Goal: Answer question/provide support: Share knowledge or assist other users

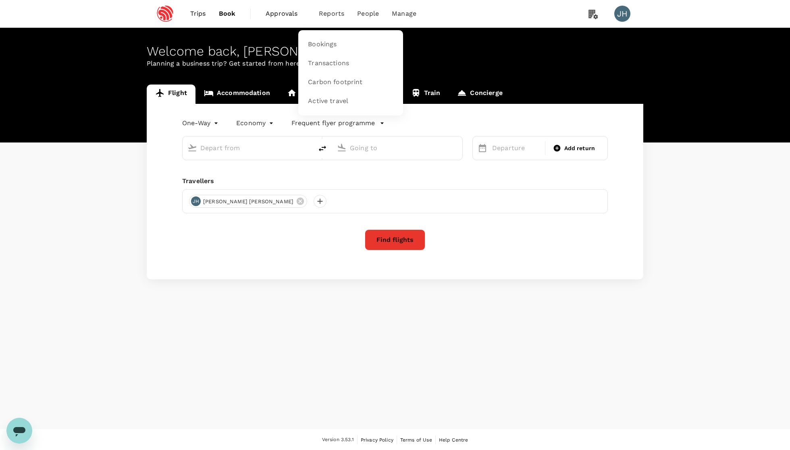
type input "roundtrip"
type input "Singapore Changi (SIN)"
type input "Pune (PNQ)"
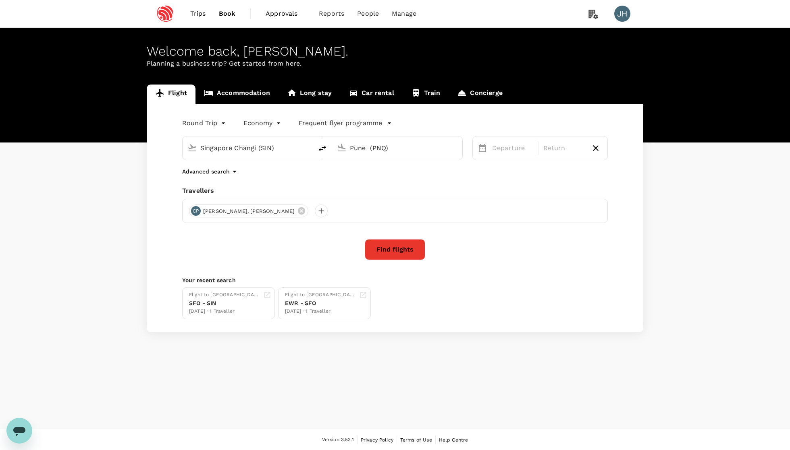
click at [195, 11] on span "Trips" at bounding box center [198, 14] width 16 height 10
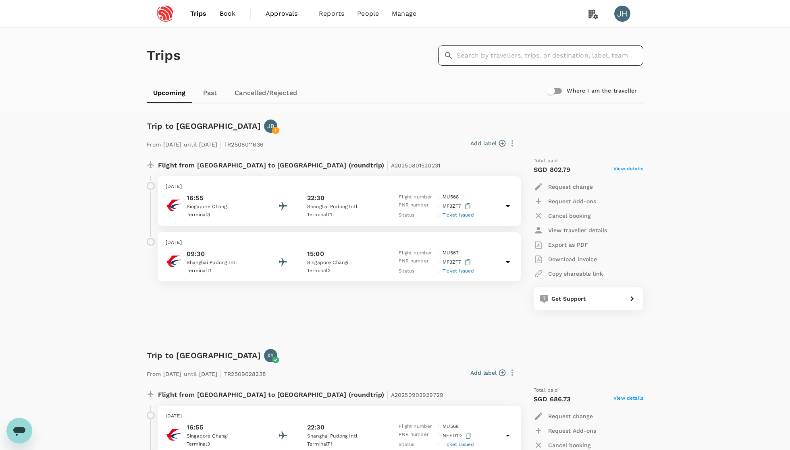
click at [459, 56] on div "​ ​" at bounding box center [540, 56] width 205 height 20
type input "[PERSON_NAME]"
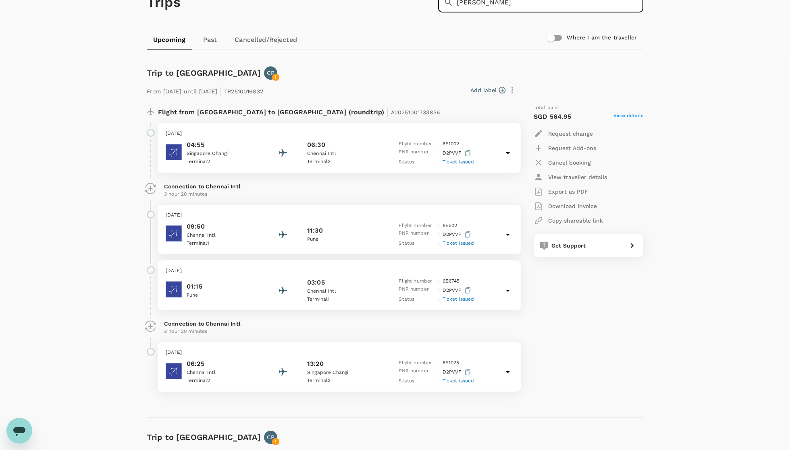
scroll to position [52, 0]
click at [391, 116] on span "A20251001733836" at bounding box center [415, 113] width 49 height 6
copy span "A20251001733836"
click at [18, 434] on icon "Open messaging window" at bounding box center [19, 431] width 15 height 15
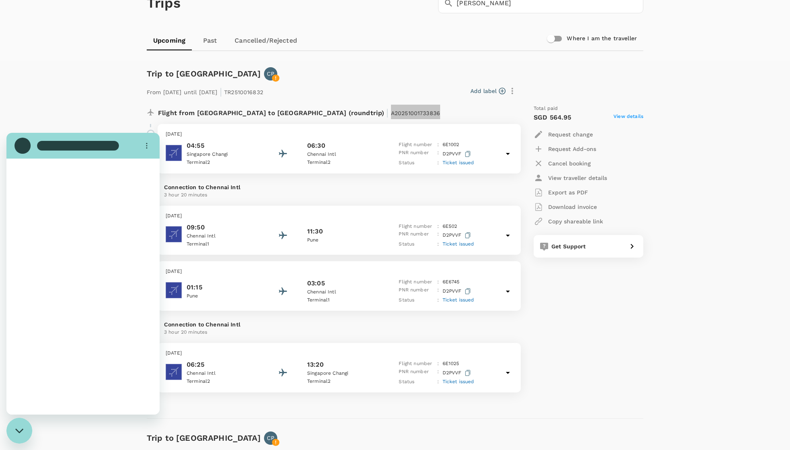
scroll to position [0, 0]
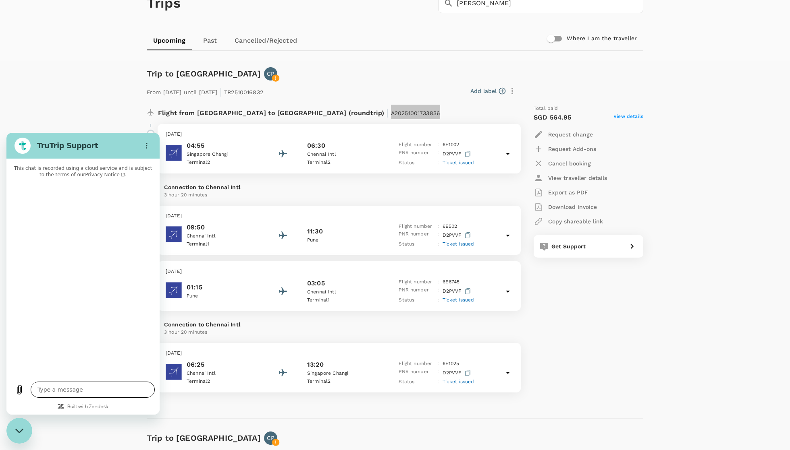
click at [67, 388] on textarea at bounding box center [93, 390] width 124 height 16
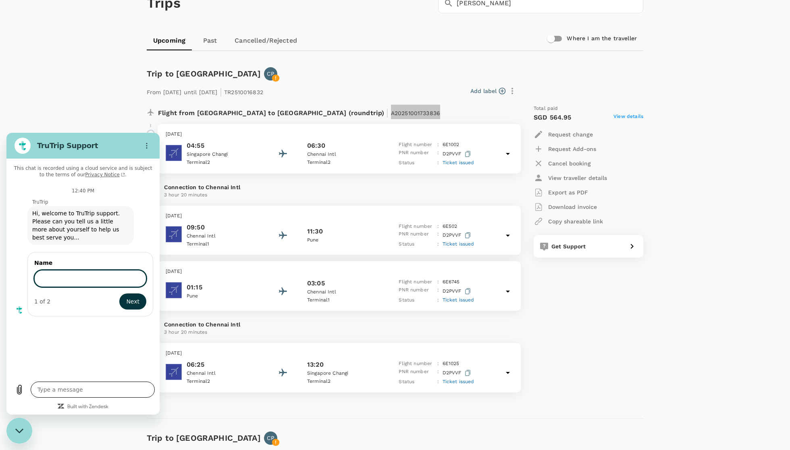
type textarea "x"
type input "[PERSON_NAME]"
click at [133, 301] on button "Next" at bounding box center [132, 301] width 28 height 16
type textarea "x"
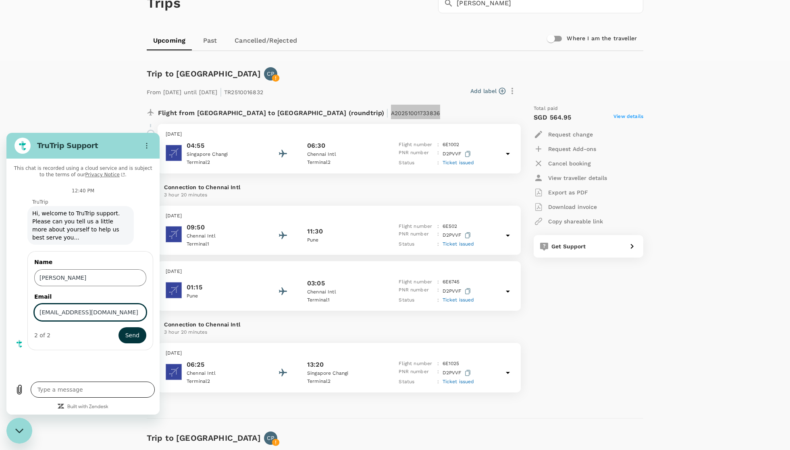
type input "[EMAIL_ADDRESS][DOMAIN_NAME]"
click at [132, 336] on button "Send" at bounding box center [132, 336] width 28 height 16
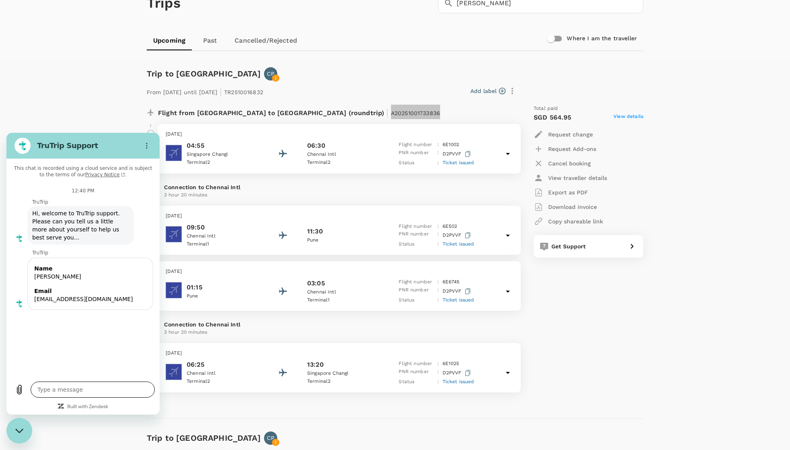
type textarea "x"
click at [92, 385] on textarea at bounding box center [93, 390] width 124 height 16
type textarea "h"
type textarea "x"
type textarea "hi"
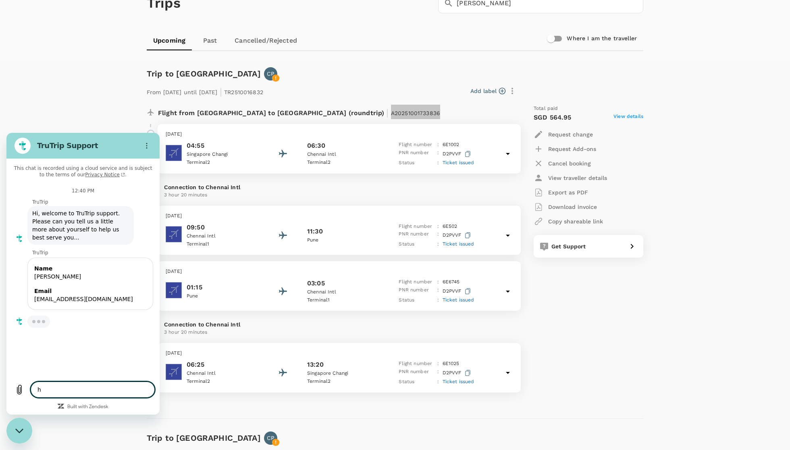
type textarea "x"
type textarea "hi"
type textarea "x"
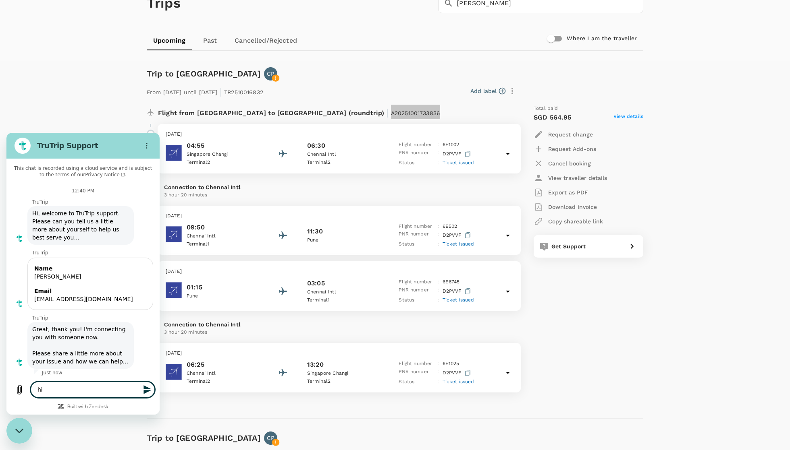
type textarea "hi c"
type textarea "x"
type textarea "hi ca"
type textarea "x"
type textarea "hi can"
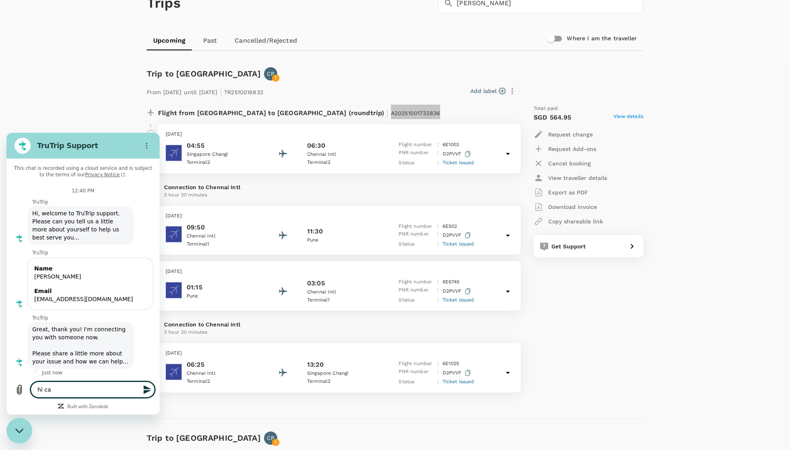
type textarea "x"
type textarea "hi can"
type textarea "x"
type textarea "hi can h"
type textarea "x"
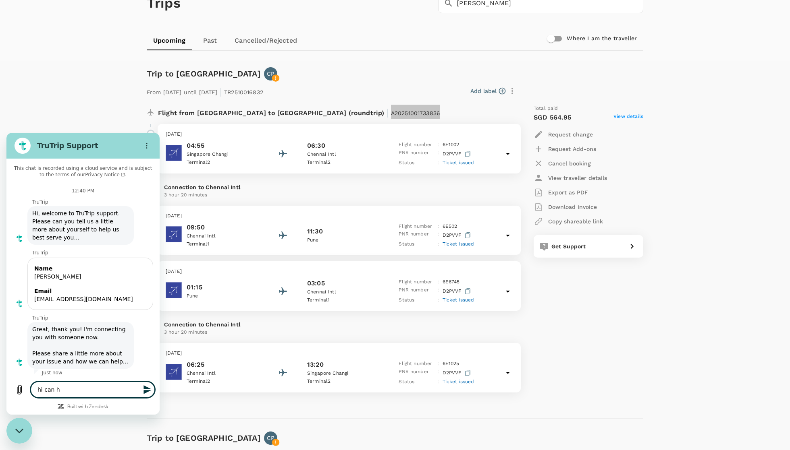
scroll to position [1, 0]
type textarea "hi can he"
type textarea "x"
type textarea "hi can hel"
type textarea "x"
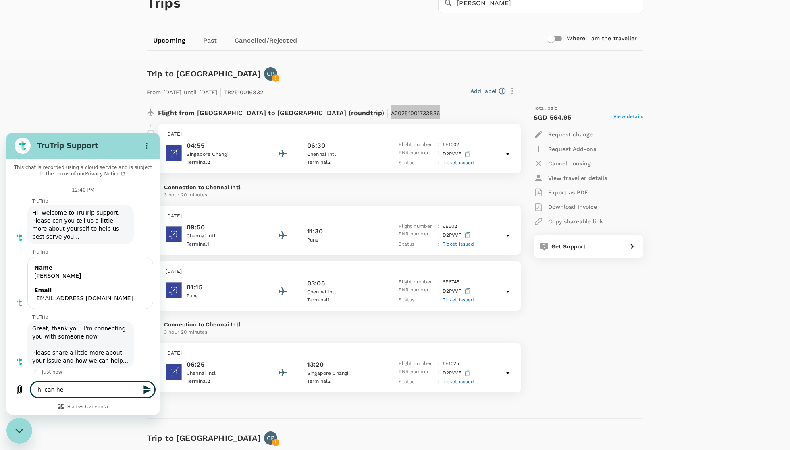
type textarea "hi can help"
type textarea "x"
type textarea "hi can help"
type textarea "x"
type textarea "hi can help m"
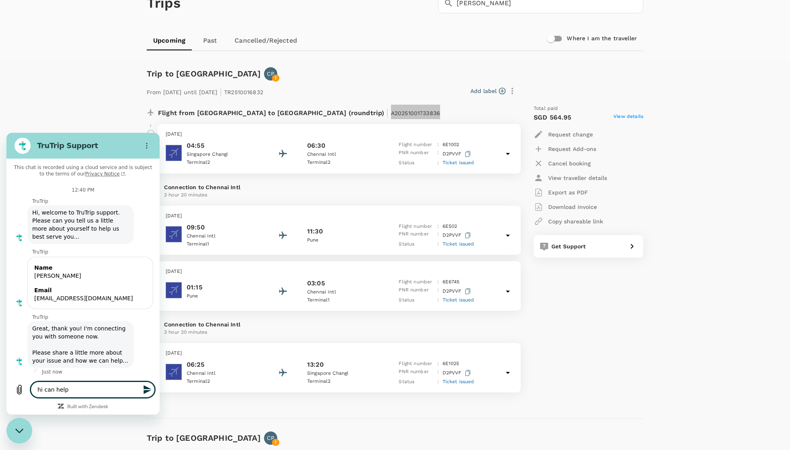
type textarea "x"
type textarea "hi can help me"
type textarea "x"
type textarea "hi can help me"
type textarea "x"
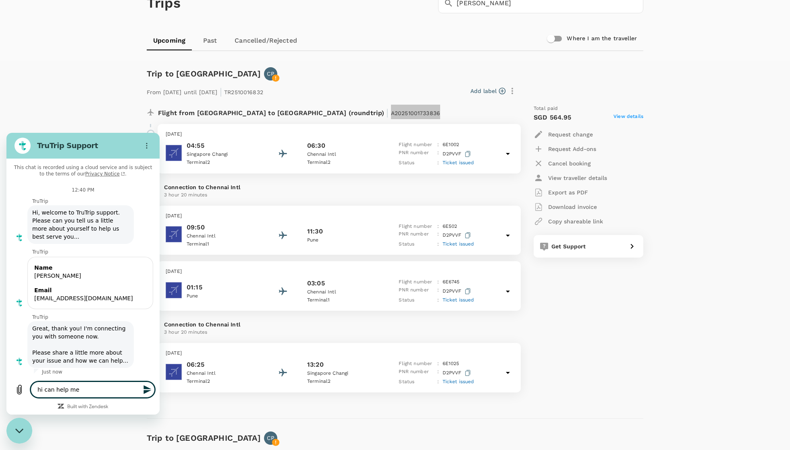
type textarea "hi can help me c"
type textarea "x"
type textarea "hi can help me ch"
type textarea "x"
type textarea "hi can help me che"
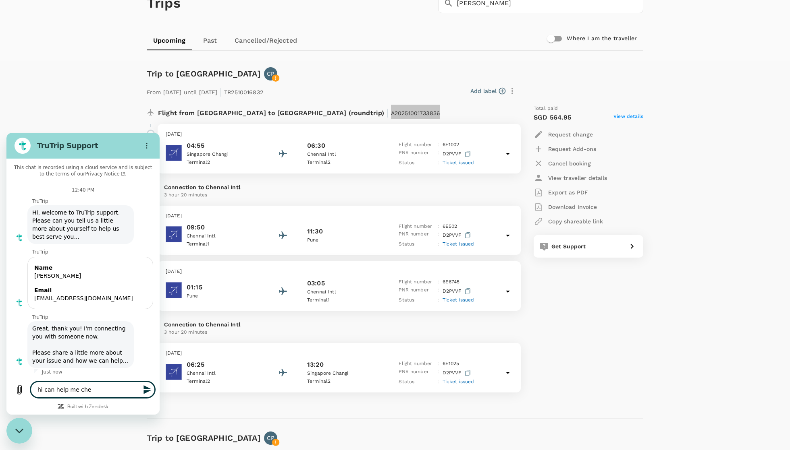
type textarea "x"
type textarea "hi can help me chek"
type textarea "x"
type textarea "hi can help me chekc"
type textarea "x"
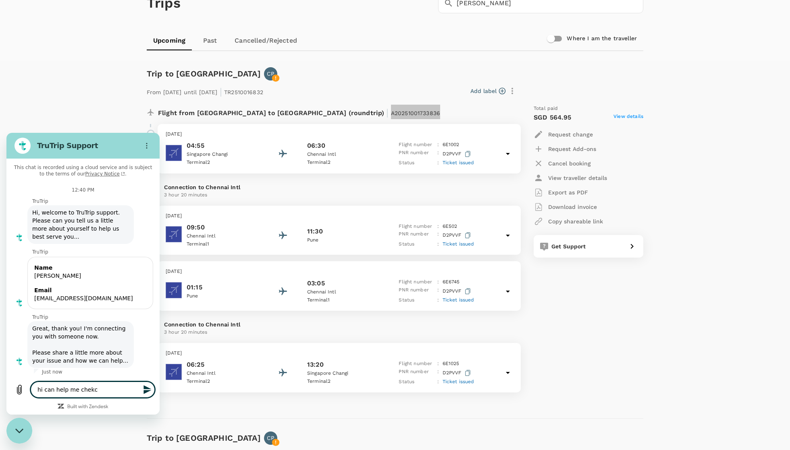
type textarea "hi can help me check"
type textarea "x"
type textarea "hi can help me check i"
type textarea "x"
type textarea "hi can help me check if"
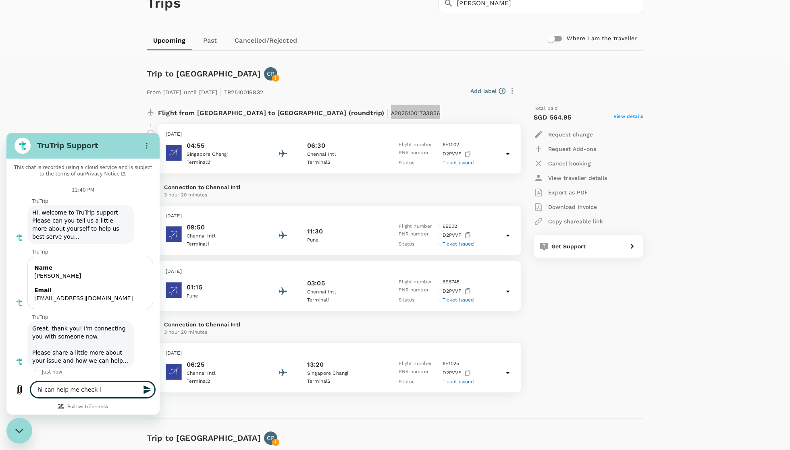
type textarea "x"
type textarea "hi can help me check if"
type textarea "x"
type textarea "hi can help me check if t"
type textarea "x"
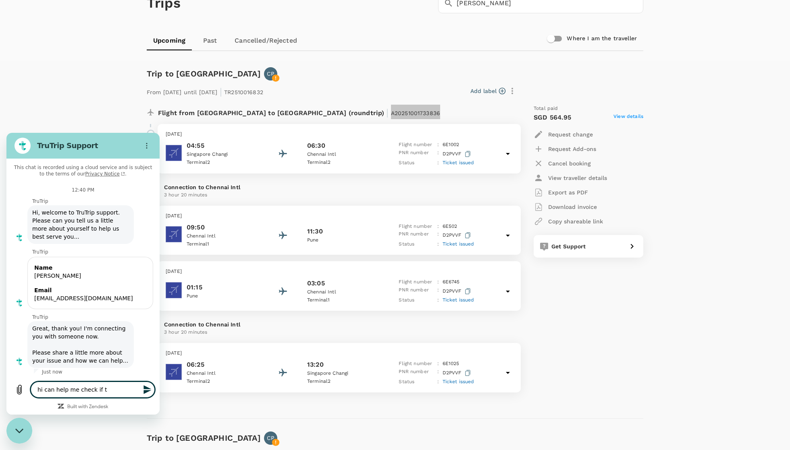
type textarea "hi can help me check if th"
type textarea "x"
type textarea "hi can help me check if thi"
type textarea "x"
type textarea "hi can help me check if this"
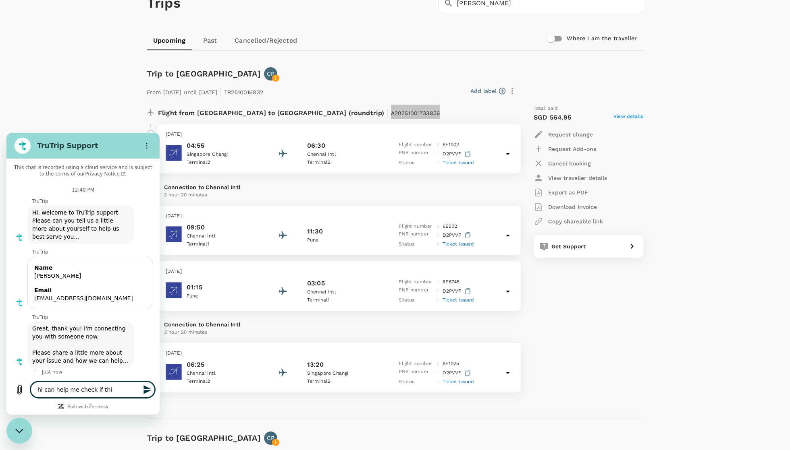
type textarea "x"
type textarea "hi can help me check if this"
type textarea "x"
type textarea "hi can help me check if this f"
type textarea "x"
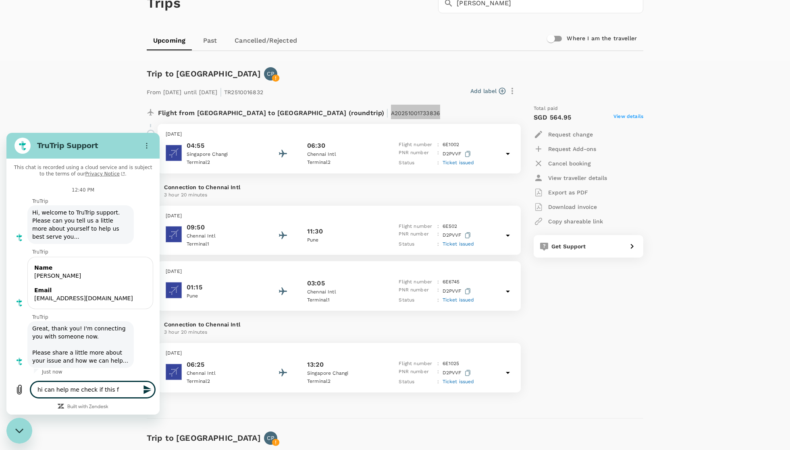
type textarea "hi can help me check if this fl"
type textarea "x"
type textarea "hi can help me check if this fli"
type textarea "x"
type textarea "hi can help me check if this flig"
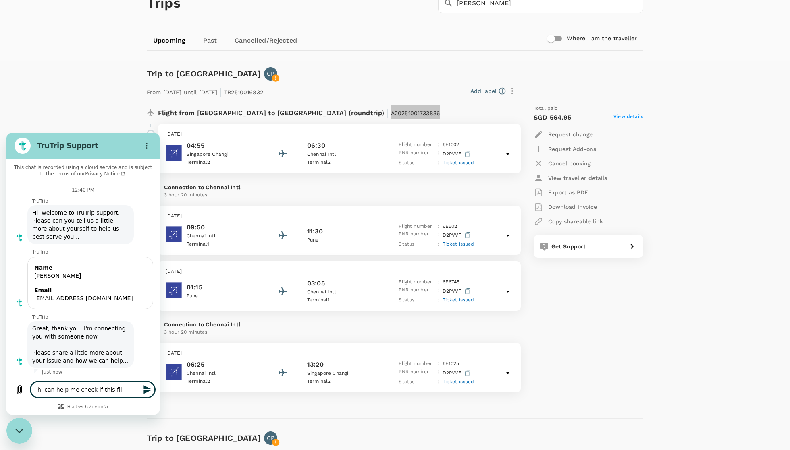
type textarea "x"
type textarea "hi can help me check if this fligh"
type textarea "x"
type textarea "hi can help me check if this flight"
type textarea "x"
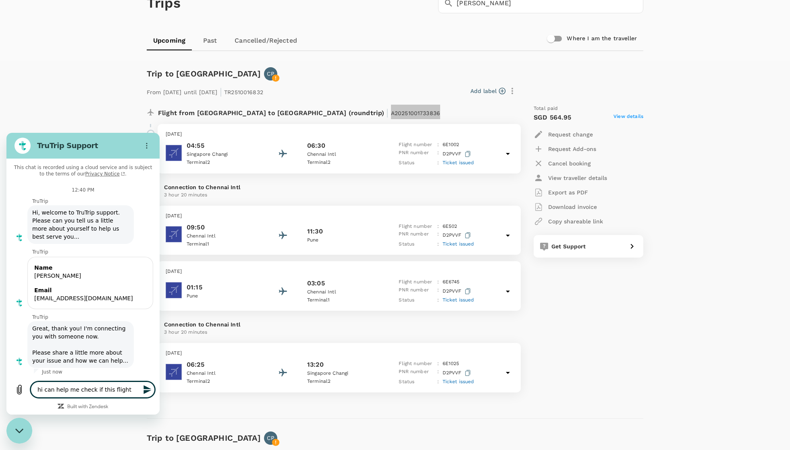
type textarea "hi can help me check if this flight"
type textarea "x"
type textarea "hi can help me check if this flight t"
type textarea "x"
type textarea "hi can help me check if this flight ti"
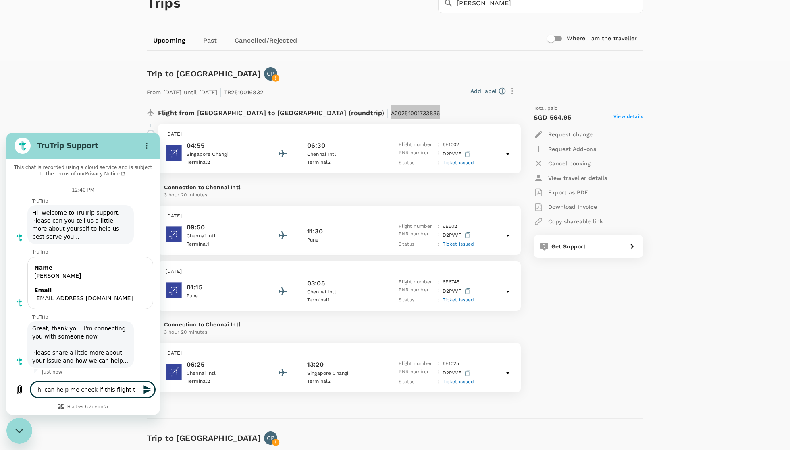
type textarea "x"
type textarea "hi can help me check if this flight tic"
type textarea "x"
type textarea "hi can help me check if this flight tick"
type textarea "x"
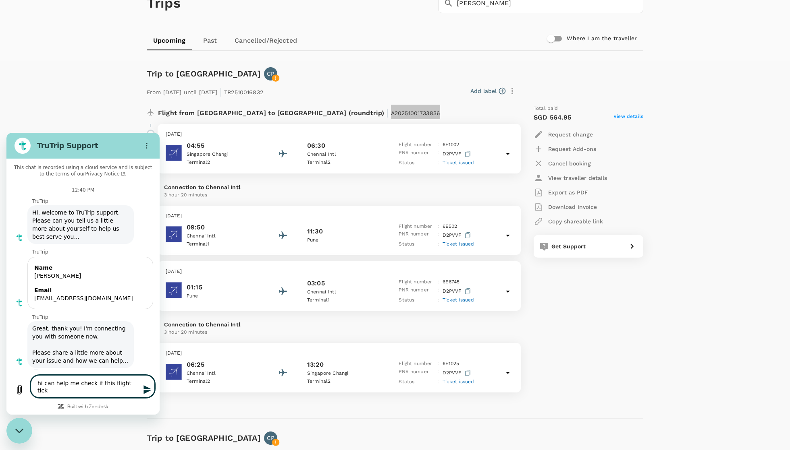
type textarea "hi can help me check if this flight ticke"
type textarea "x"
type textarea "hi can help me check if this flight ticket"
type textarea "x"
type textarea "hi can help me check if this flight ticket"
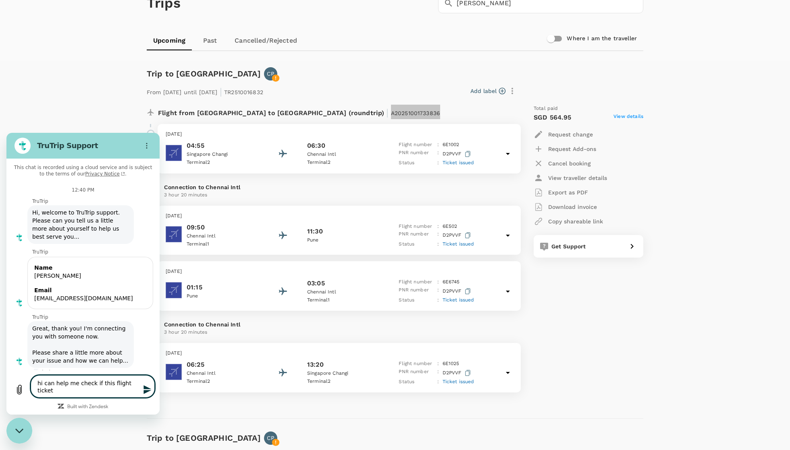
type textarea "x"
type textarea "hi can help me check if this flight ticket c"
type textarea "x"
type textarea "hi can help me check if this flight ticket ca"
type textarea "x"
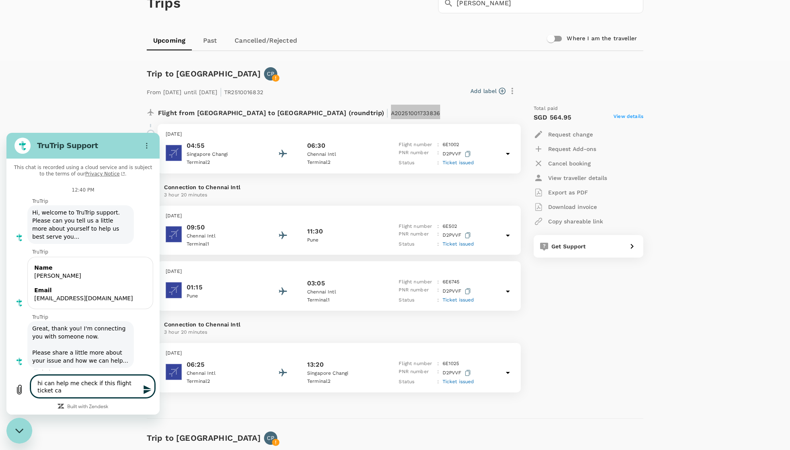
type textarea "hi can help me check if this flight ticket cab"
type textarea "x"
type textarea "hi can help me check if this flight ticket ca"
type textarea "x"
type textarea "hi can help me check if this flight ticket can"
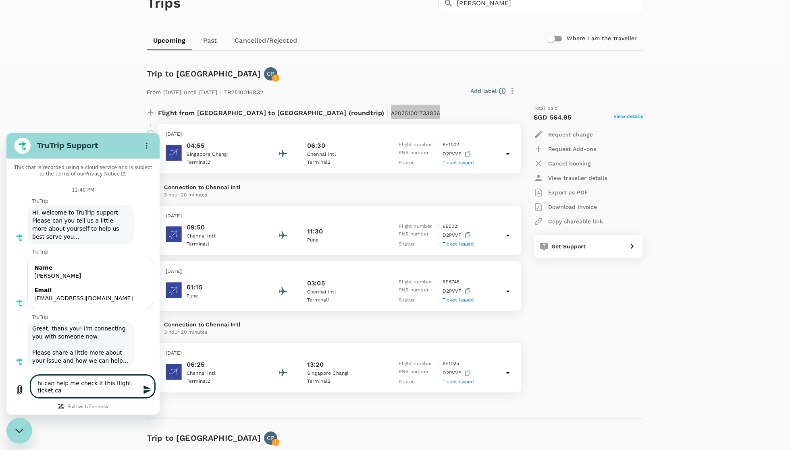
type textarea "x"
type textarea "hi can help me check if this flight ticket can"
type textarea "x"
type textarea "hi can help me check if this flight ticket can c"
type textarea "x"
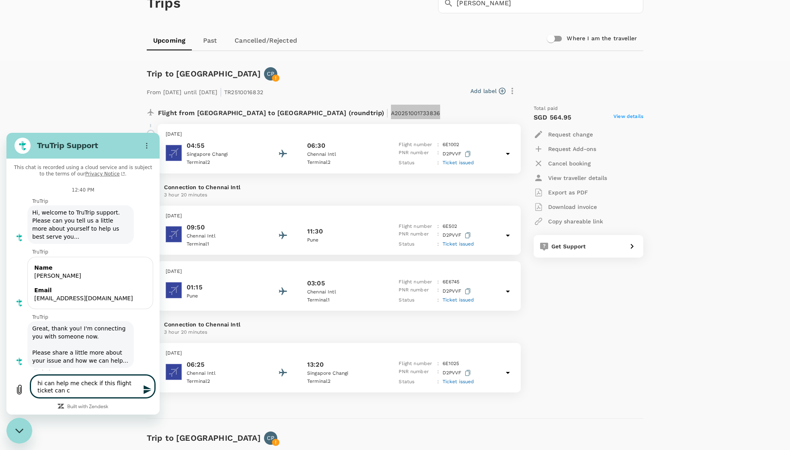
type textarea "hi can help me check if this flight ticket can ch"
type textarea "x"
type textarea "hi can help me check if this flight ticket can cha"
type textarea "x"
type textarea "hi can help me check if this flight ticket can chan"
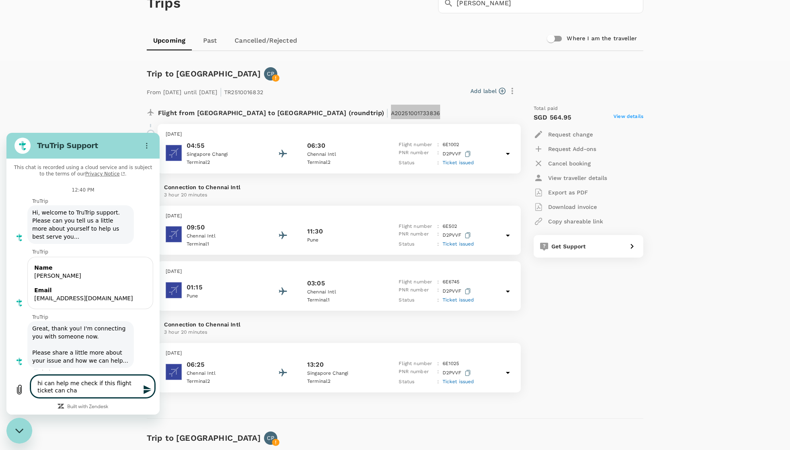
type textarea "x"
type textarea "hi can help me check if this flight ticket can [PERSON_NAME]"
type textarea "x"
type textarea "hi can help me check if this flight ticket can change"
type textarea "x"
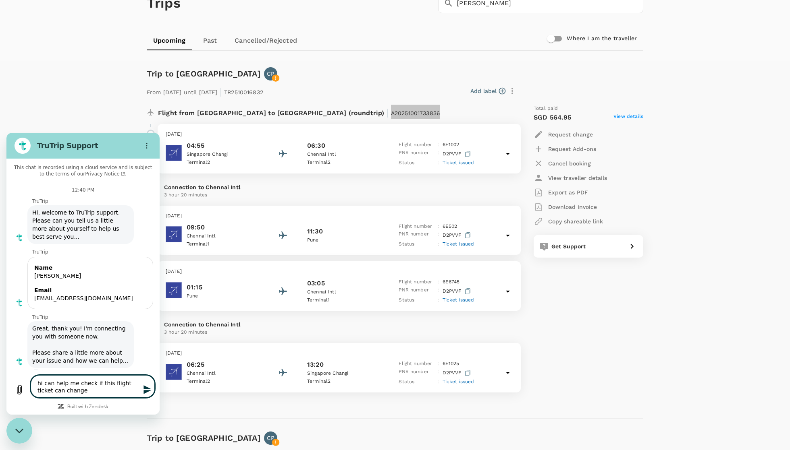
type textarea "hi can help me check if this flight ticket can change"
type textarea "x"
type textarea "hi can help me check if this flight ticket can change o"
type textarea "x"
type textarea "hi can help me check if this flight ticket can change or"
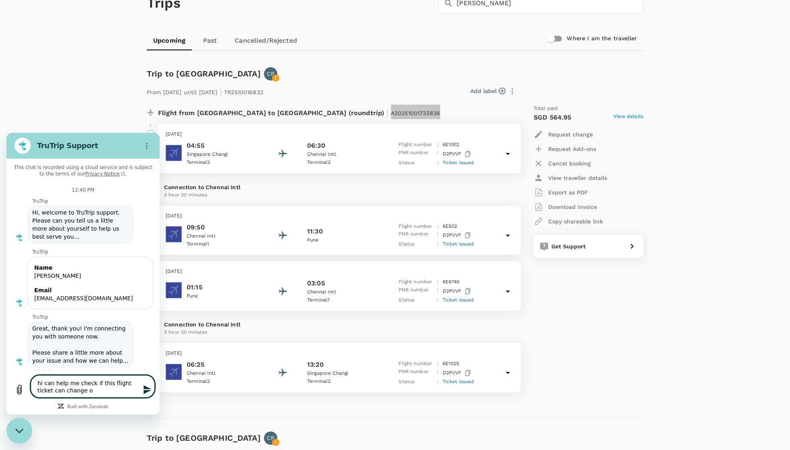
type textarea "x"
type textarea "hi can help me check if this flight ticket can change or"
type textarea "x"
type textarea "hi can help me check if this flight ticket can change or c"
type textarea "x"
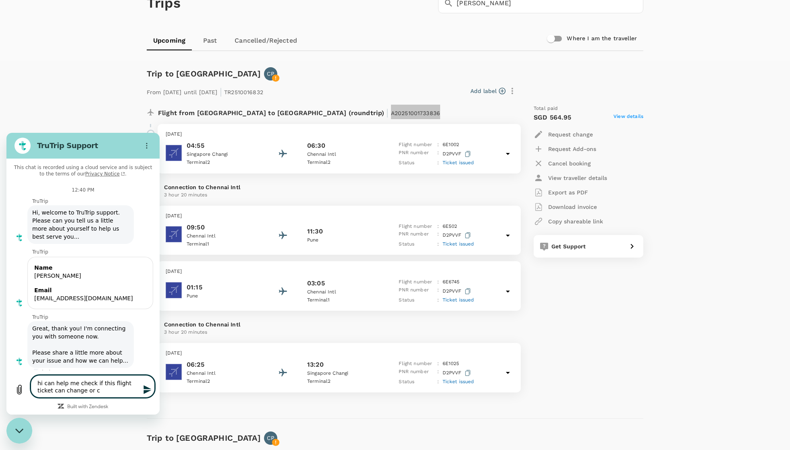
type textarea "hi can help me check if this flight ticket can change or ca"
type textarea "x"
type textarea "hi can help me check if this flight ticket can change or can"
type textarea "x"
type textarea "hi can help me check if this flight ticket can change or canc"
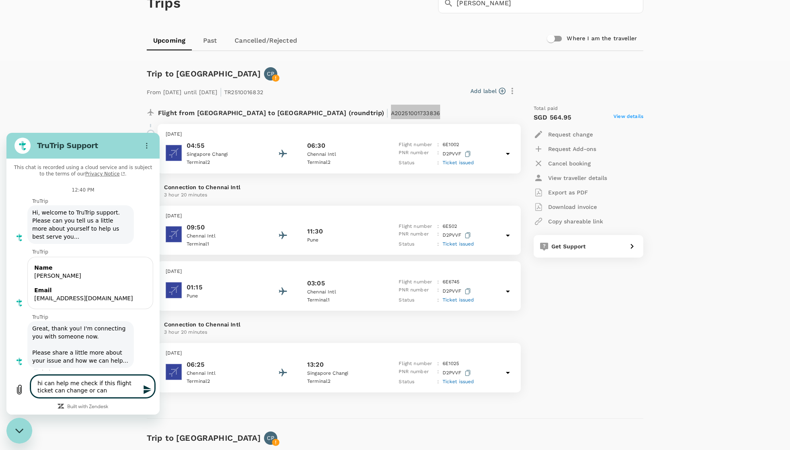
type textarea "x"
type textarea "hi can help me check if this flight ticket can change or cance"
type textarea "x"
type textarea "hi can help me check if this flight ticket can change or cancel"
type textarea "x"
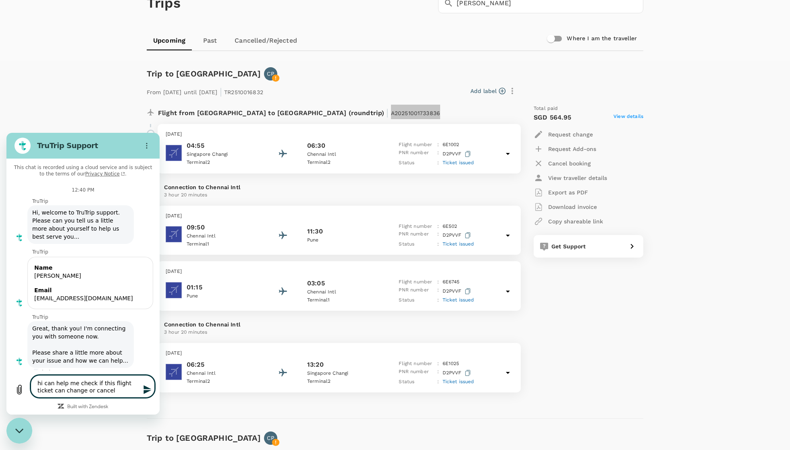
type textarea "hi can help me check if this flight ticket can change or cancel?"
type textarea "x"
type textarea "hi can help me check if this flight ticket can change or cancel?"
type textarea "x"
type textarea "hi can help me check if this flight ticket can change or cancel? m"
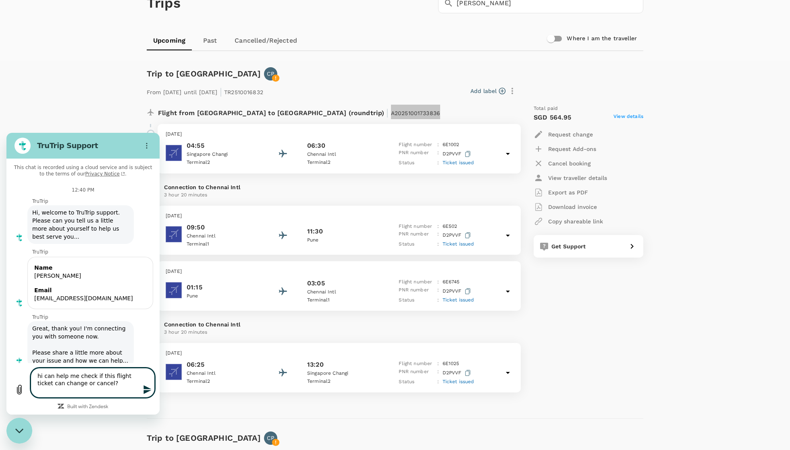
type textarea "x"
type textarea "hi can help me check if this flight ticket can change or cancel? my"
type textarea "x"
type textarea "hi can help me check if this flight ticket can change or cancel? my"
type textarea "x"
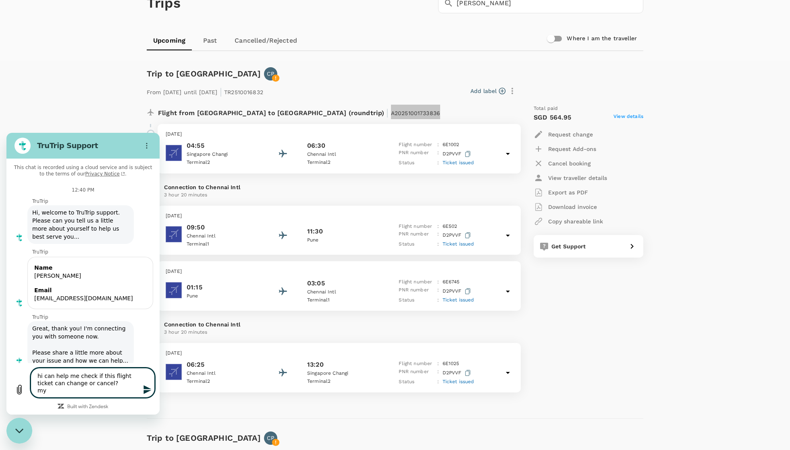
type textarea "hi can help me check if this flight ticket can change or cancel? my c"
type textarea "x"
type textarea "hi can help me check if this flight ticket can change or cancel? my co"
type textarea "x"
type textarea "hi can help me check if this flight ticket can change or cancel? my col"
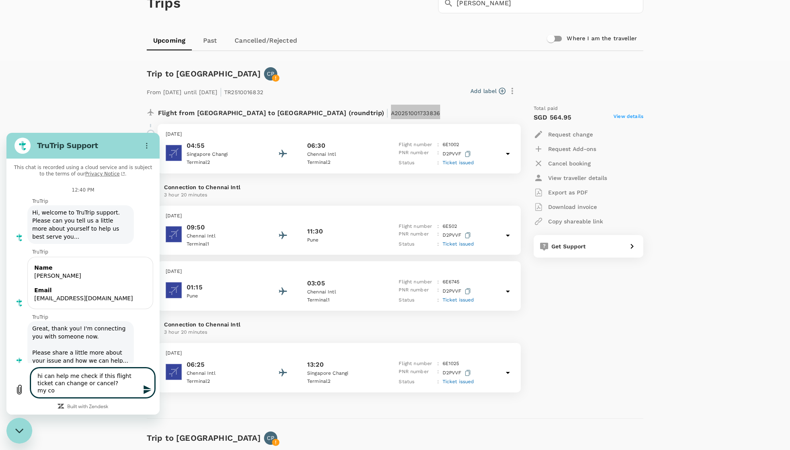
type textarea "x"
type textarea "hi can help me check if this flight ticket can change or cancel? my coll"
type textarea "x"
type textarea "hi can help me check if this flight ticket can change or cancel? my colle"
type textarea "x"
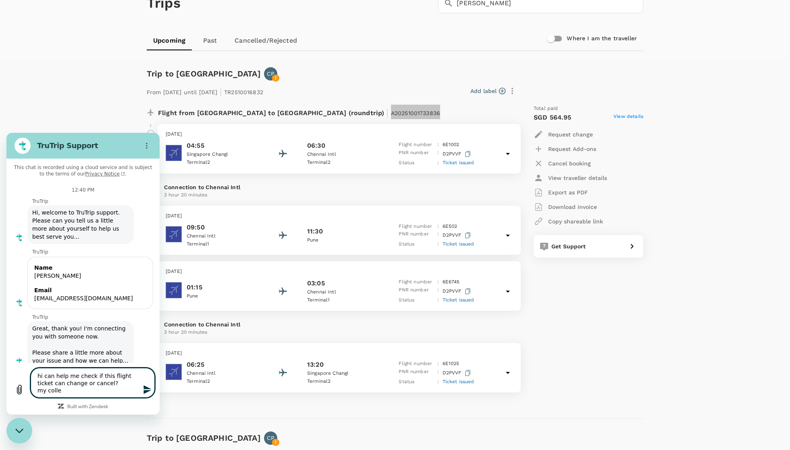
type textarea "hi can help me check if this flight ticket can change or cancel? my collea"
type textarea "x"
type textarea "hi can help me check if this flight ticket can change or cancel? my colleag"
type textarea "x"
type textarea "hi can help me check if this flight ticket can change or cancel? my colleagu"
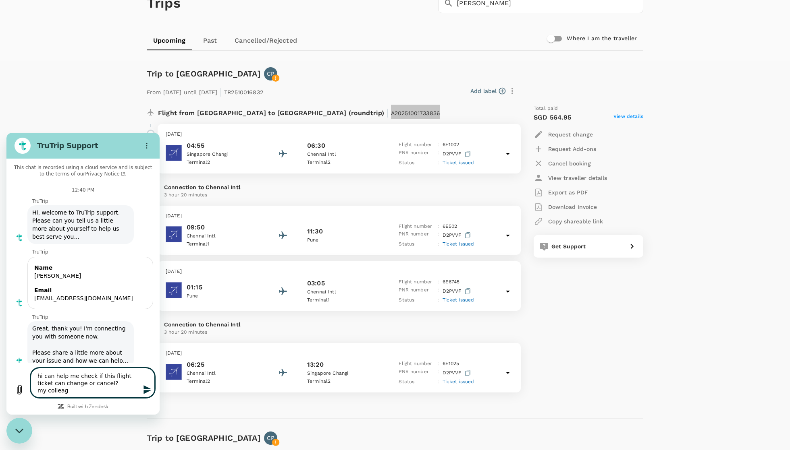
type textarea "x"
type textarea "hi can help me check if this flight ticket can change or cancel? my colleague"
type textarea "x"
type textarea "hi can help me check if this flight ticket can change or cancel? my colleague"
type textarea "x"
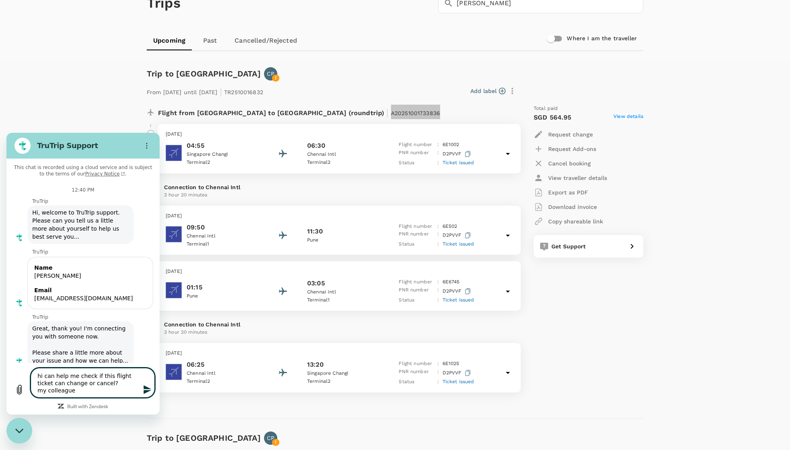
type textarea "hi can help me check if this flight ticket can change or cancel? my colleague w"
type textarea "x"
type textarea "hi can help me check if this flight ticket can change or cancel? my colleague […"
type textarea "x"
type textarea "hi can help me check if this flight ticket can change or cancel? my colleague w…"
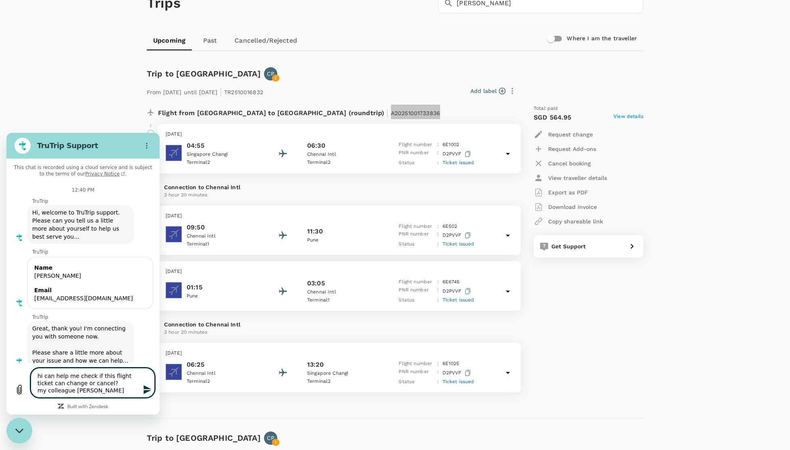
type textarea "x"
type textarea "hi can help me check if this flight ticket can change or cancel? my colleague w…"
type textarea "x"
type textarea "hi can help me check if this flight ticket can change or cancel? my colleague w…"
type textarea "x"
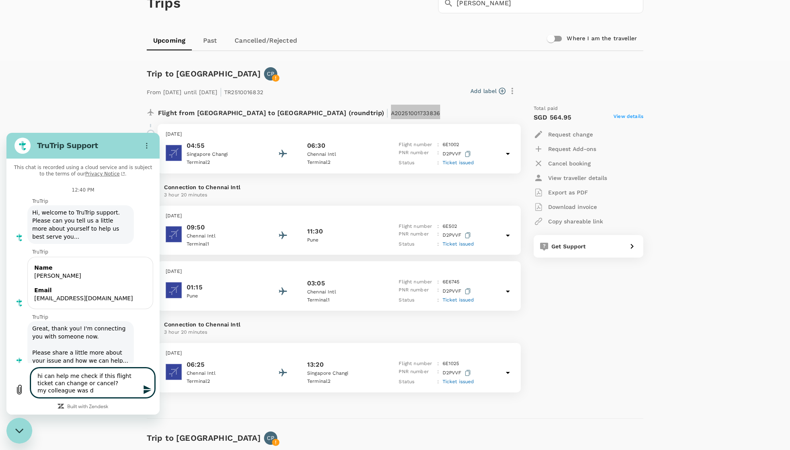
type textarea "hi can help me check if this flight ticket can change or cancel? my colleague w…"
type textarea "x"
type textarea "hi can help me check if this flight ticket can change or cancel? my colleague w…"
type textarea "x"
type textarea "hi can help me check if this flight ticket can change or cancel? my colleague w…"
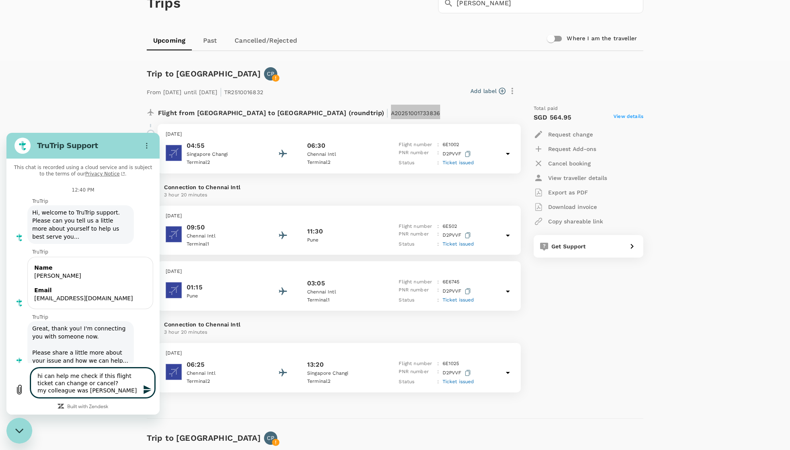
type textarea "x"
type textarea "hi can help me check if this flight ticket can change or cancel? my colleague w…"
type textarea "x"
type textarea "hi can help me check if this flight ticket can change or cancel? my colleague w…"
type textarea "x"
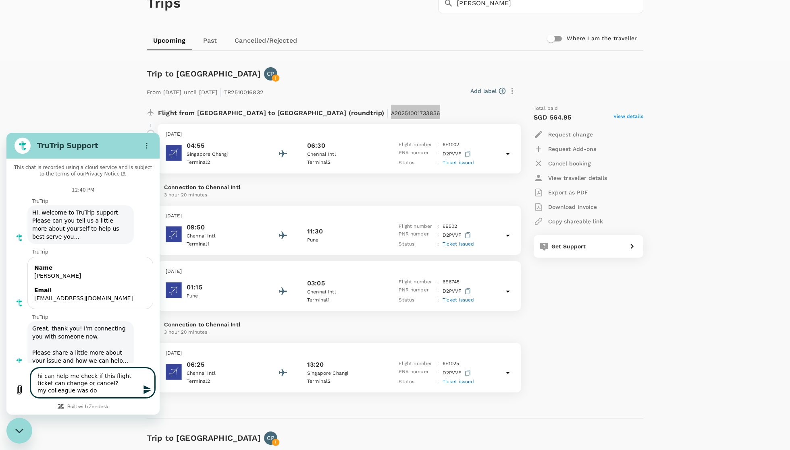
type textarea "hi can help me check if this flight ticket can change or cancel? my colleague w…"
type textarea "x"
type textarea "hi can help me check if this flight ticket can change or cancel? my colleague w…"
type textarea "x"
type textarea "hi can help me check if this flight ticket can change or cancel? my colleague w…"
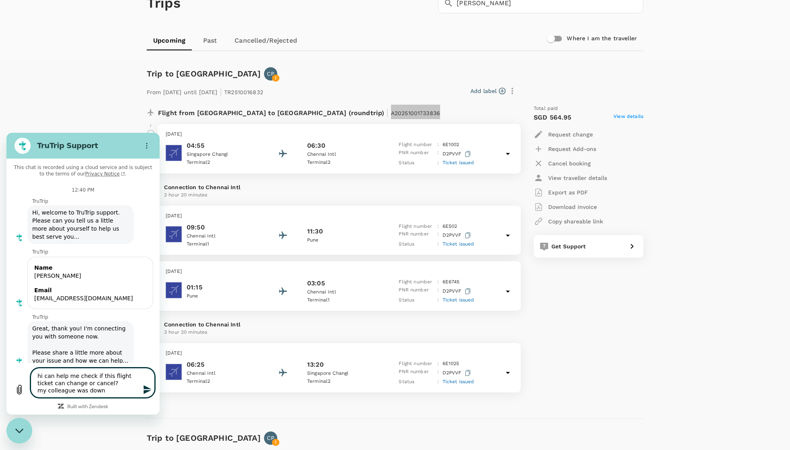
type textarea "x"
type textarea "hi can help me check if this flight ticket can change or cancel? my colleague w…"
type textarea "x"
paste textarea "A20251001733836"
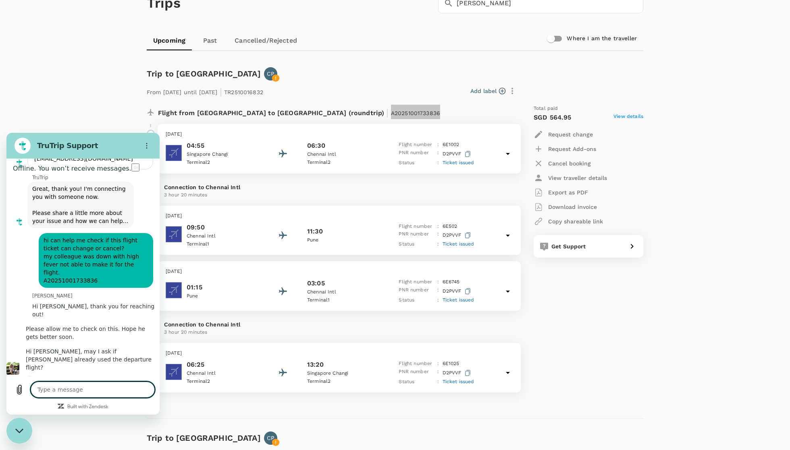
scroll to position [142, 0]
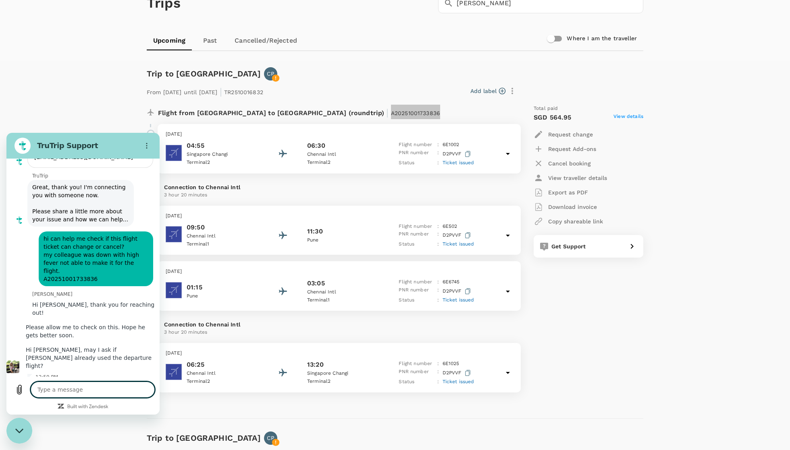
click at [58, 398] on textarea at bounding box center [93, 390] width 124 height 16
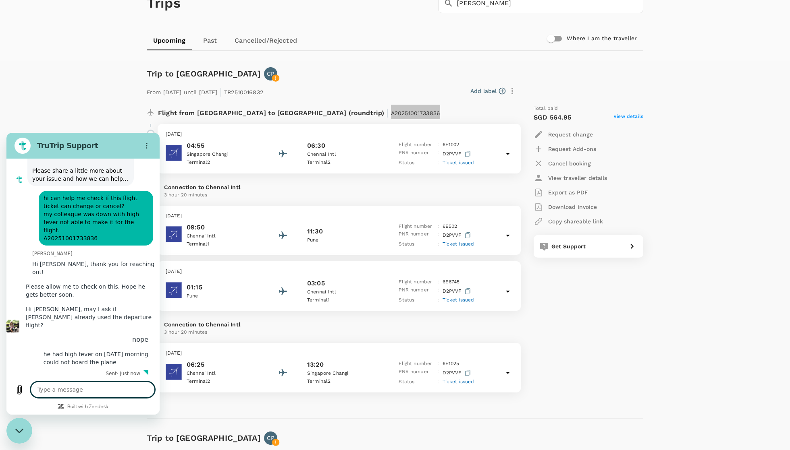
scroll to position [185, 0]
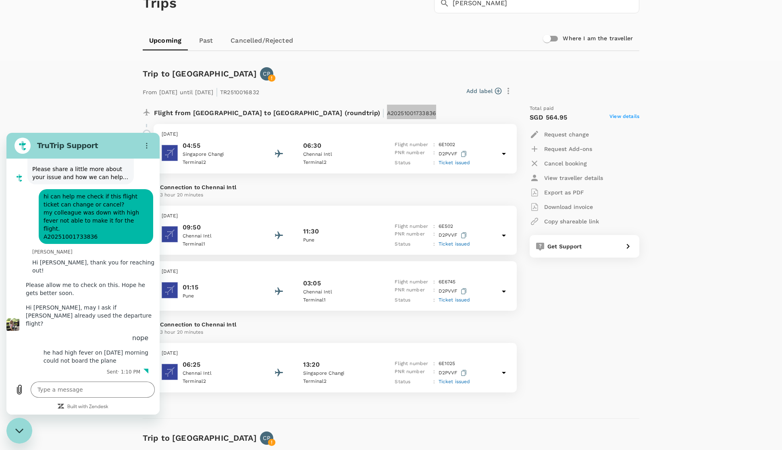
click at [21, 425] on div "Close messaging window" at bounding box center [19, 431] width 24 height 24
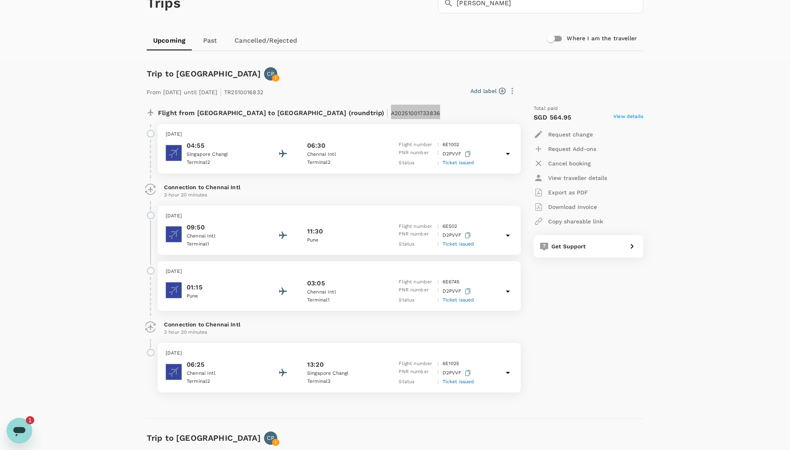
scroll to position [0, 0]
click at [19, 428] on icon "Open messaging window, 1 unread message" at bounding box center [19, 432] width 12 height 10
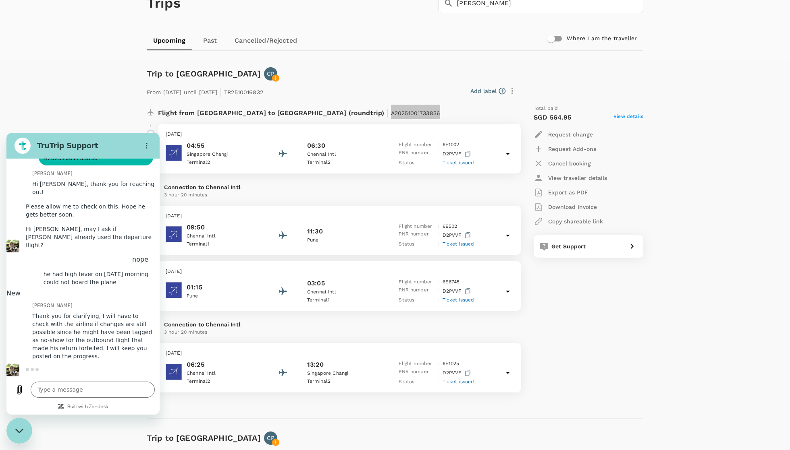
scroll to position [276, 0]
drag, startPoint x: 60, startPoint y: 319, endPoint x: 123, endPoint y: 341, distance: 67.4
click at [123, 341] on span "Thank you for clarifying, I will have to check with the airline if changes are …" at bounding box center [93, 336] width 129 height 55
drag, startPoint x: 50, startPoint y: 348, endPoint x: 105, endPoint y: 351, distance: 54.9
click at [105, 351] on span "Thank you for clarifying, I will have to check with the airline if changes are …" at bounding box center [93, 336] width 129 height 55
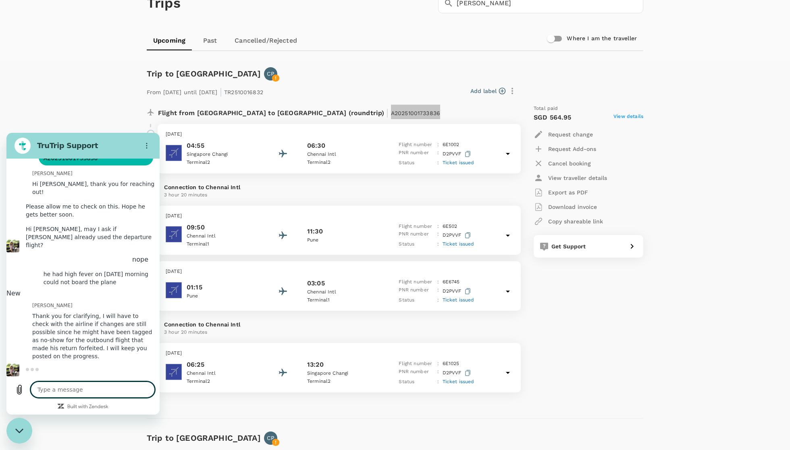
click at [102, 386] on textarea at bounding box center [93, 390] width 124 height 16
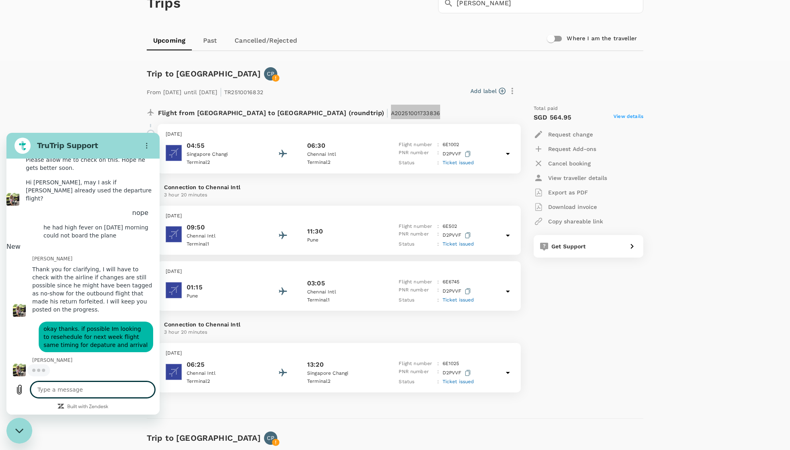
scroll to position [323, 0]
